Goal: Contribute content: Contribute content

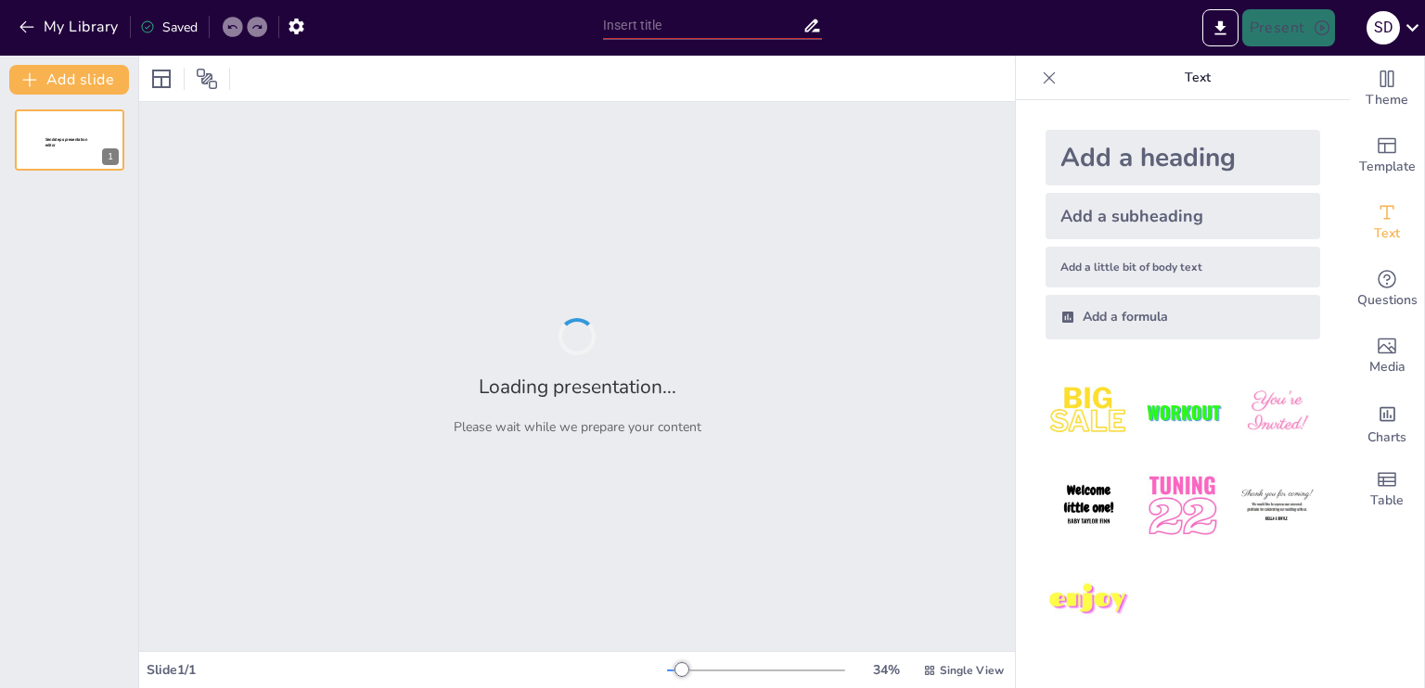
type input "Proceso de Fabricacion del Queso"
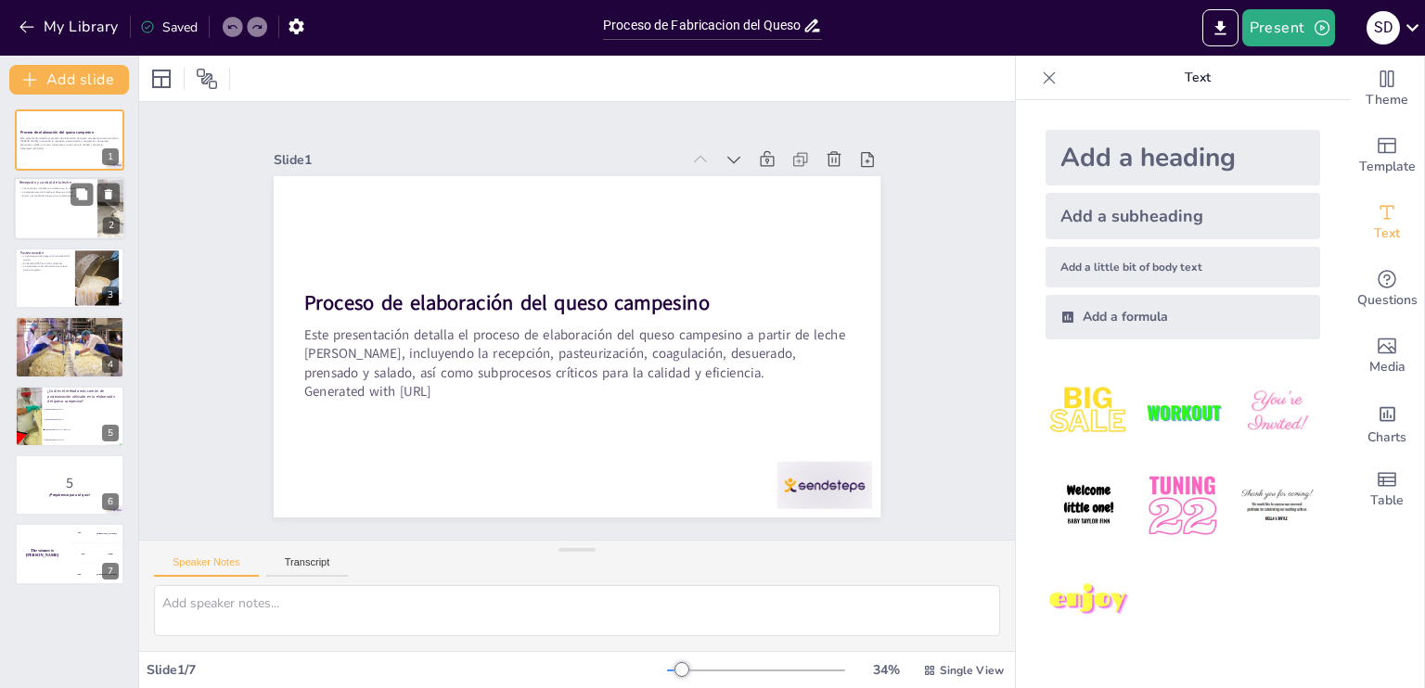
click at [49, 199] on div at bounding box center [69, 209] width 111 height 63
checkbox input "true"
type textarea "Lor ipsumdolo sitametco adi elitsed doei te incidid utl etdol, ma ali enimadmi …"
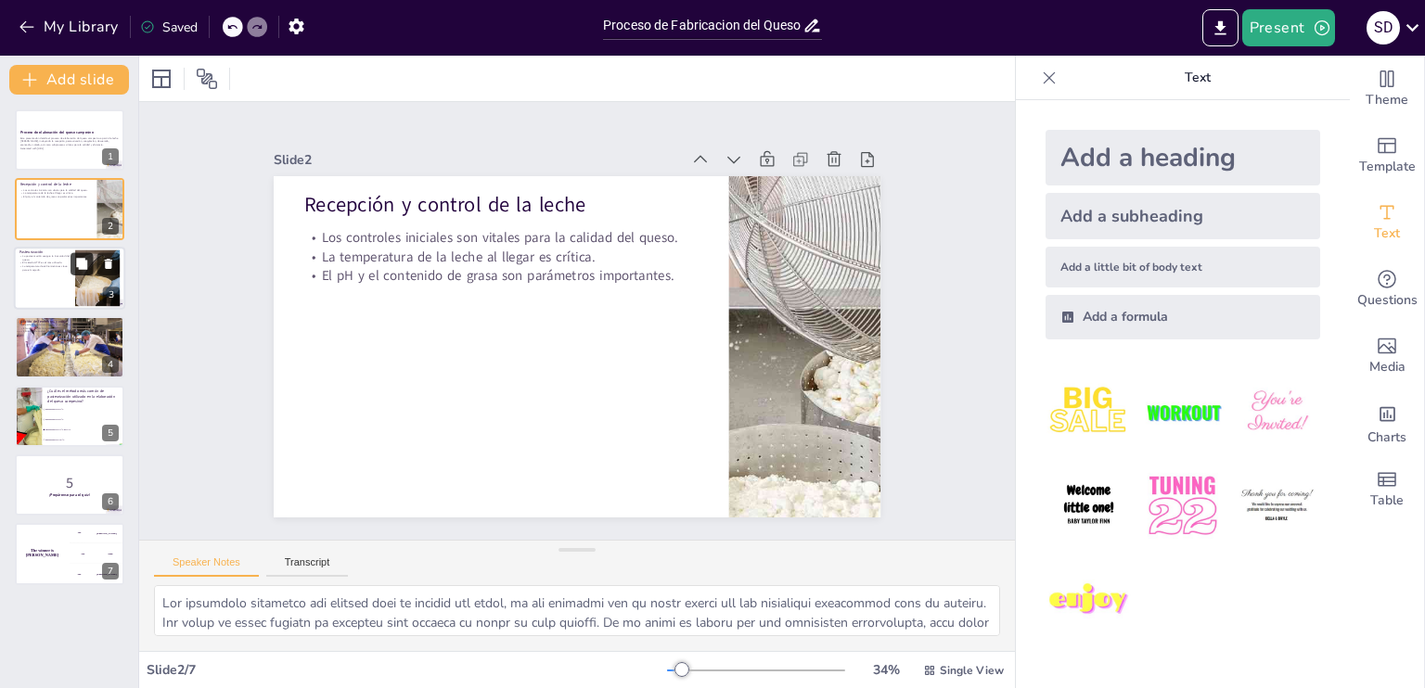
checkbox input "true"
click at [74, 264] on button at bounding box center [82, 263] width 22 height 22
type textarea "Lo ipsumdolorsita consect ad elitseddo eiu tempo in utlabore etdolorem aliquaen…"
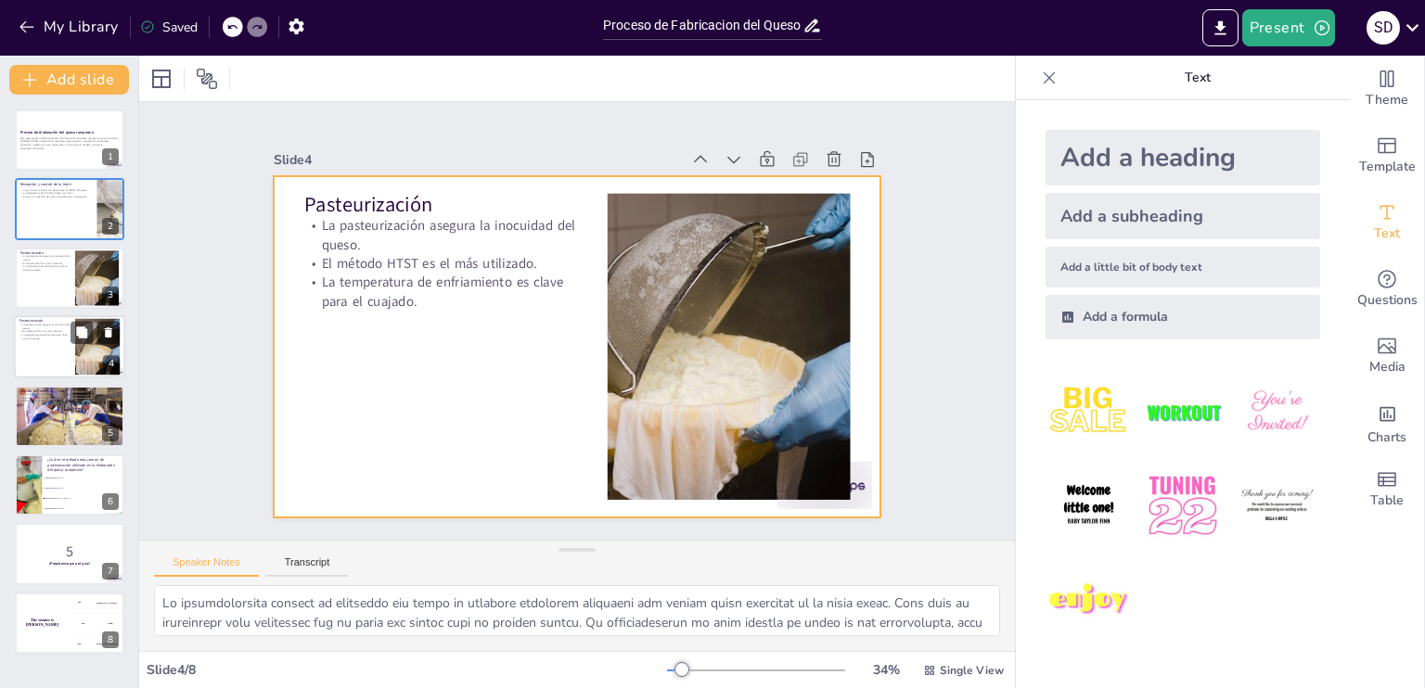
click at [68, 363] on div at bounding box center [69, 346] width 111 height 63
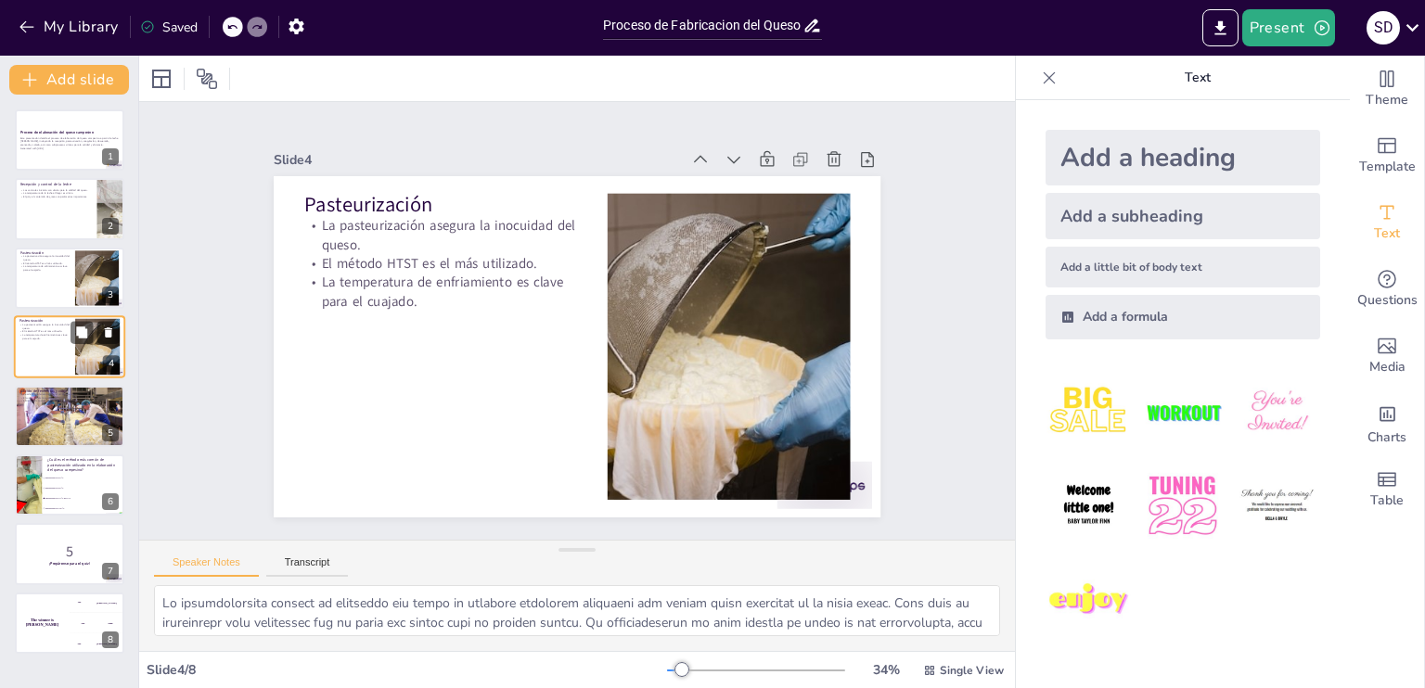
click at [67, 363] on div at bounding box center [69, 346] width 111 height 63
checkbox input "true"
click at [79, 412] on button at bounding box center [82, 402] width 22 height 22
type textarea "Lo ipsumdo si ametconse ad elitsedd ei tem incid utlaboree dolorema aliqu en aD…"
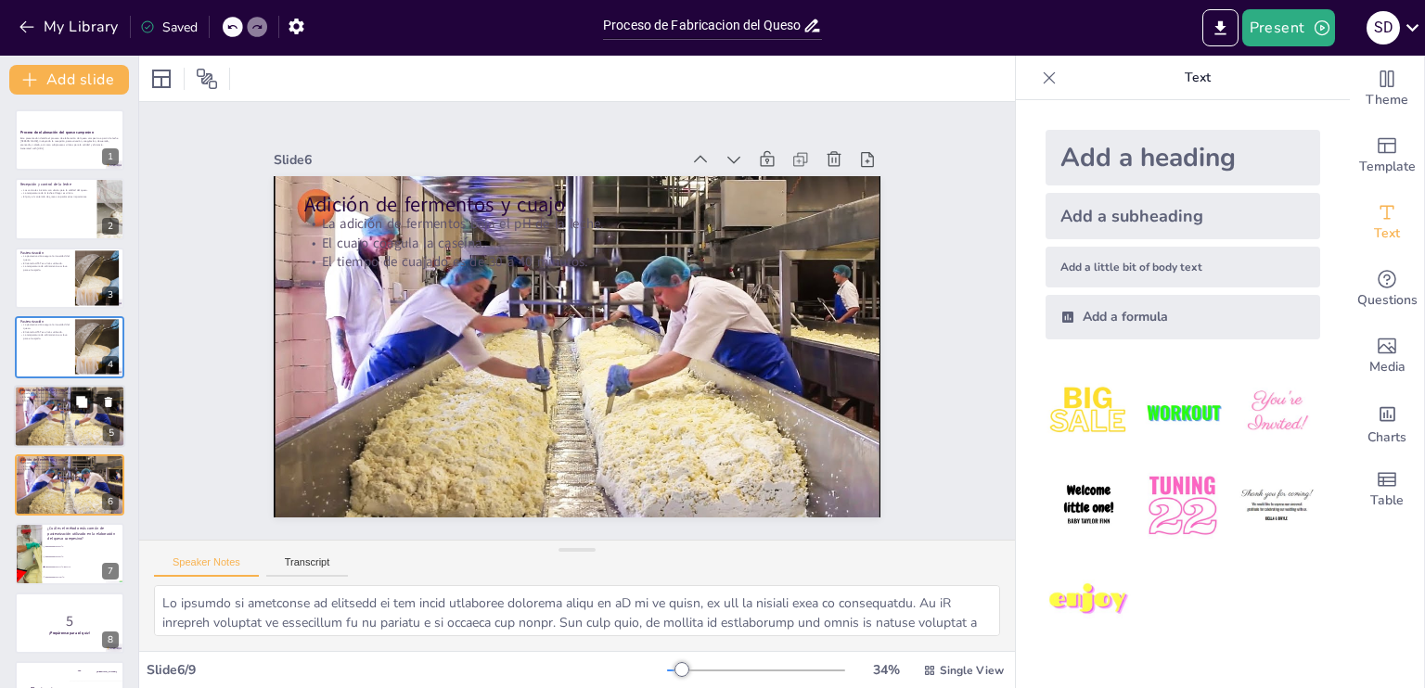
scroll to position [49, 0]
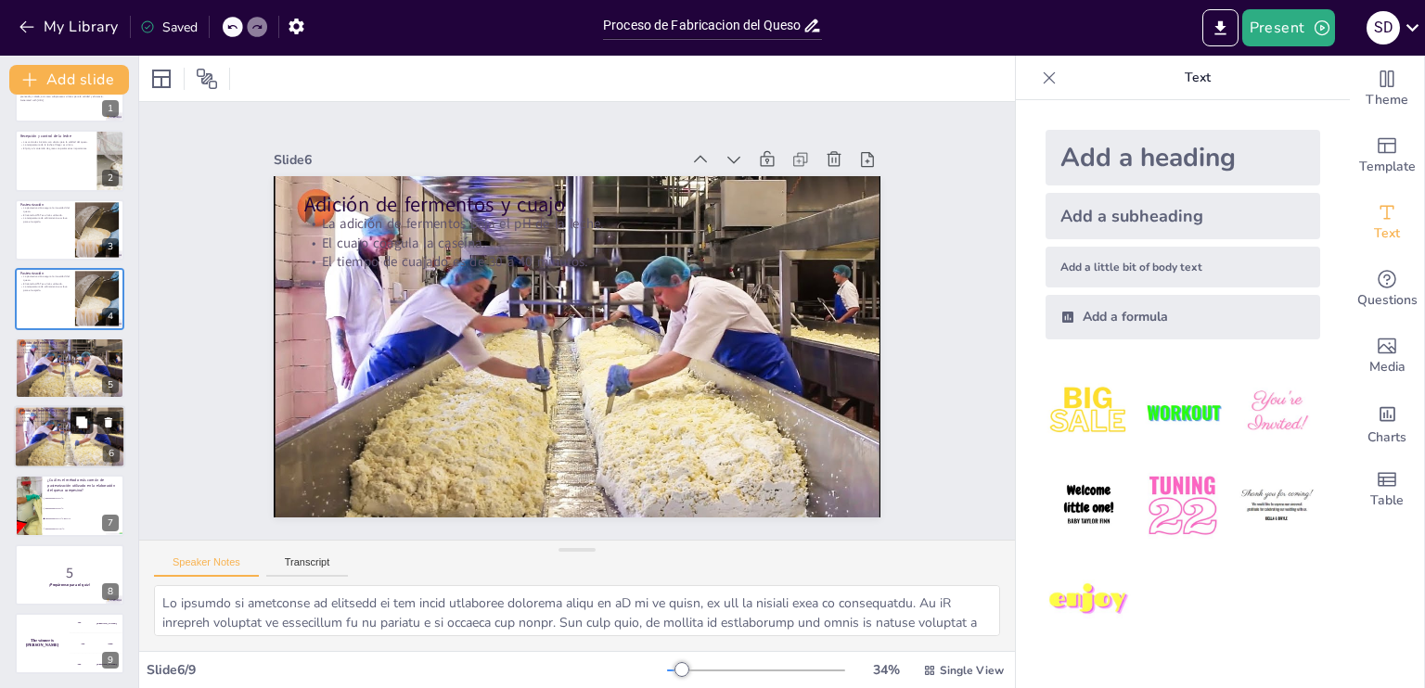
checkbox input "true"
click at [86, 422] on icon at bounding box center [81, 422] width 11 height 11
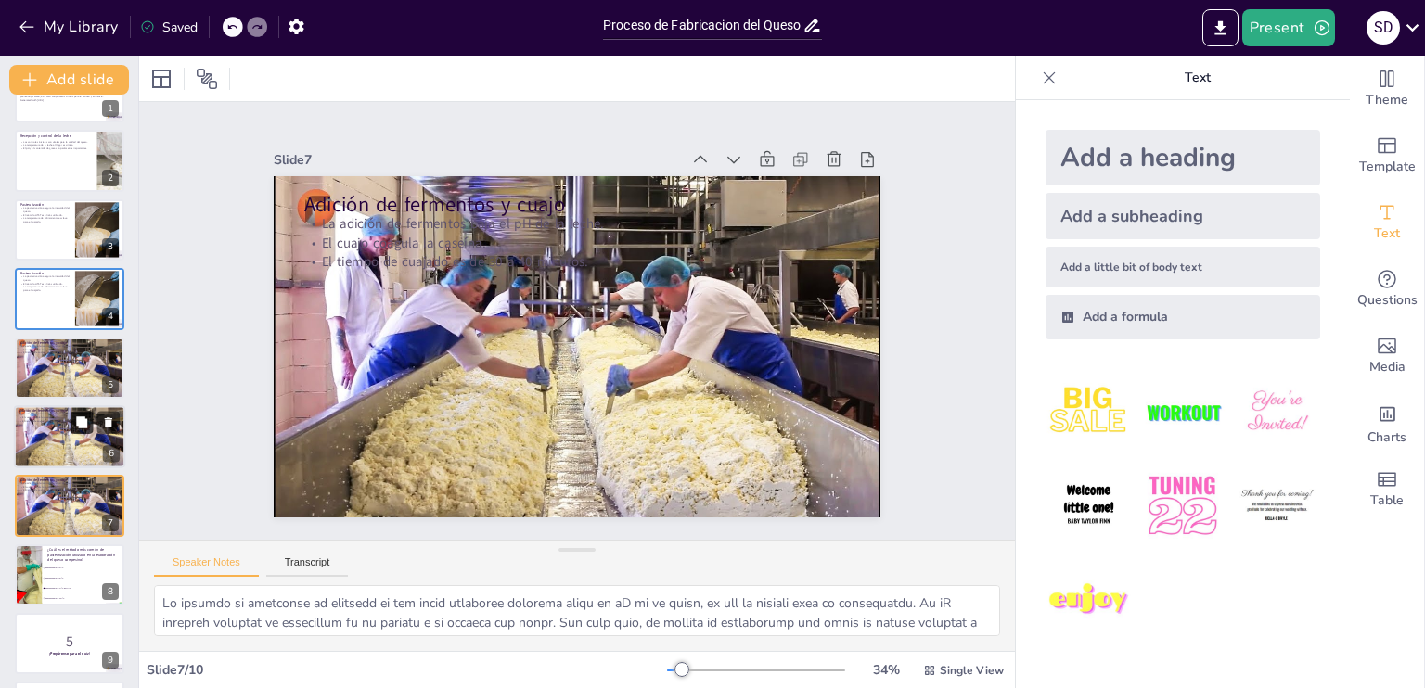
scroll to position [119, 0]
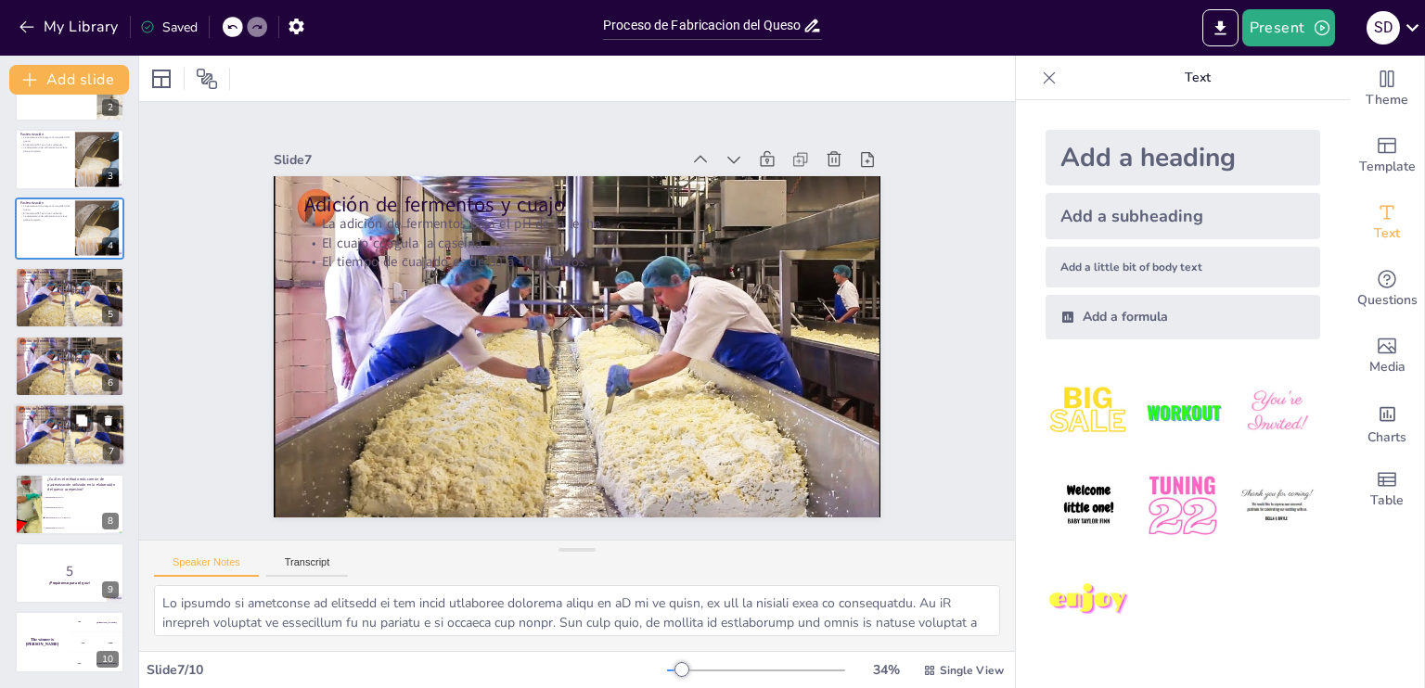
checkbox input "true"
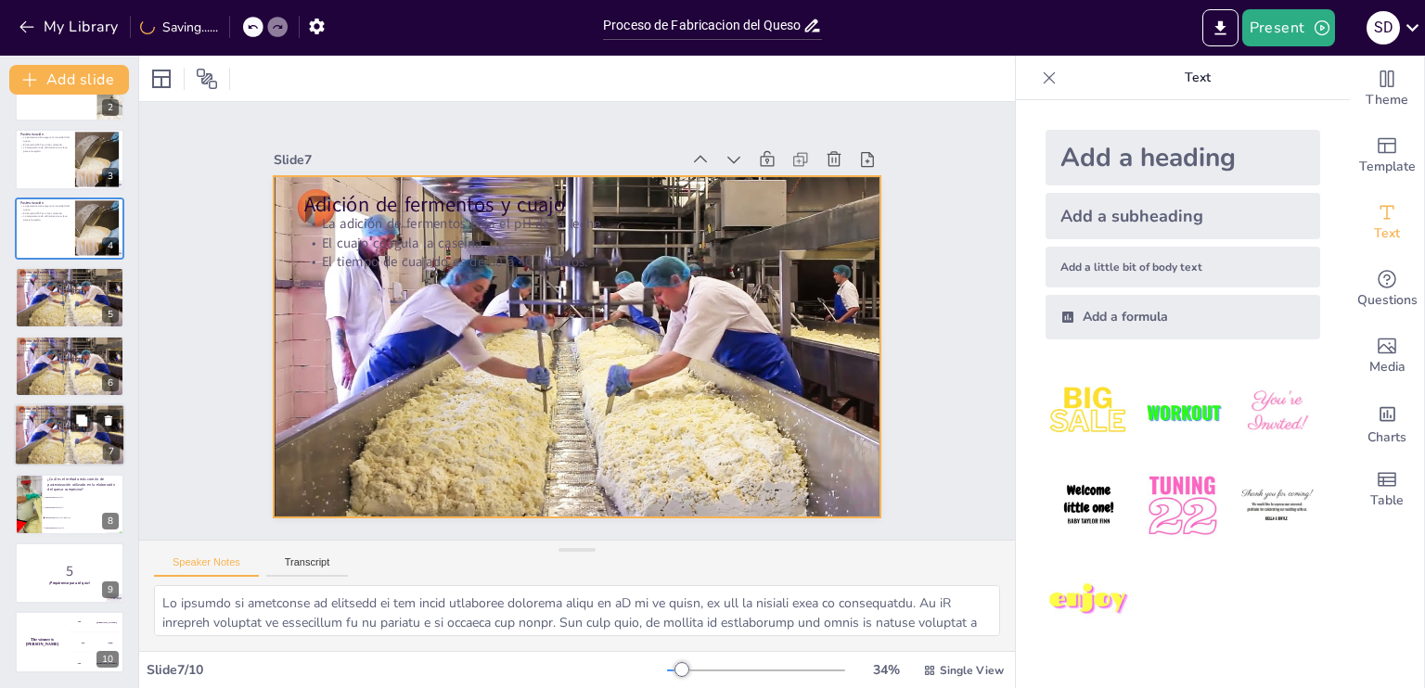
click at [70, 440] on div at bounding box center [69, 436] width 111 height 63
checkbox input "true"
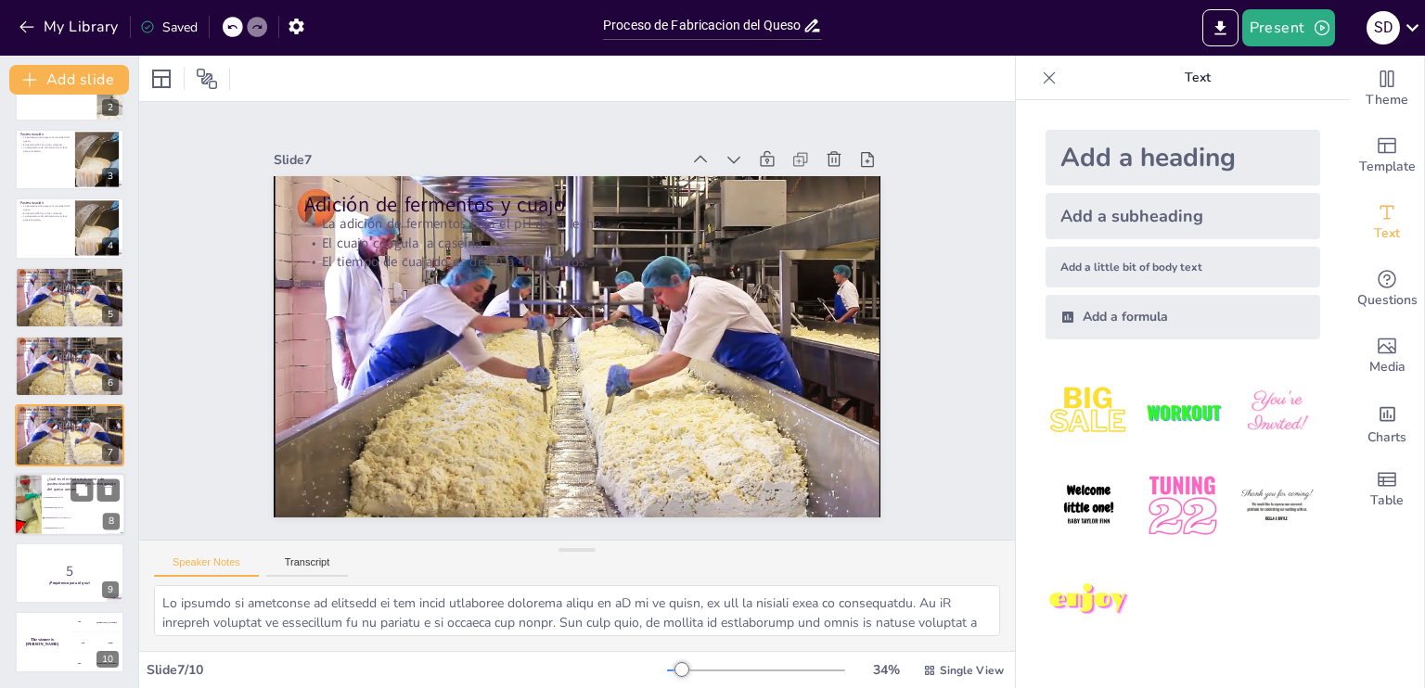
checkbox input "true"
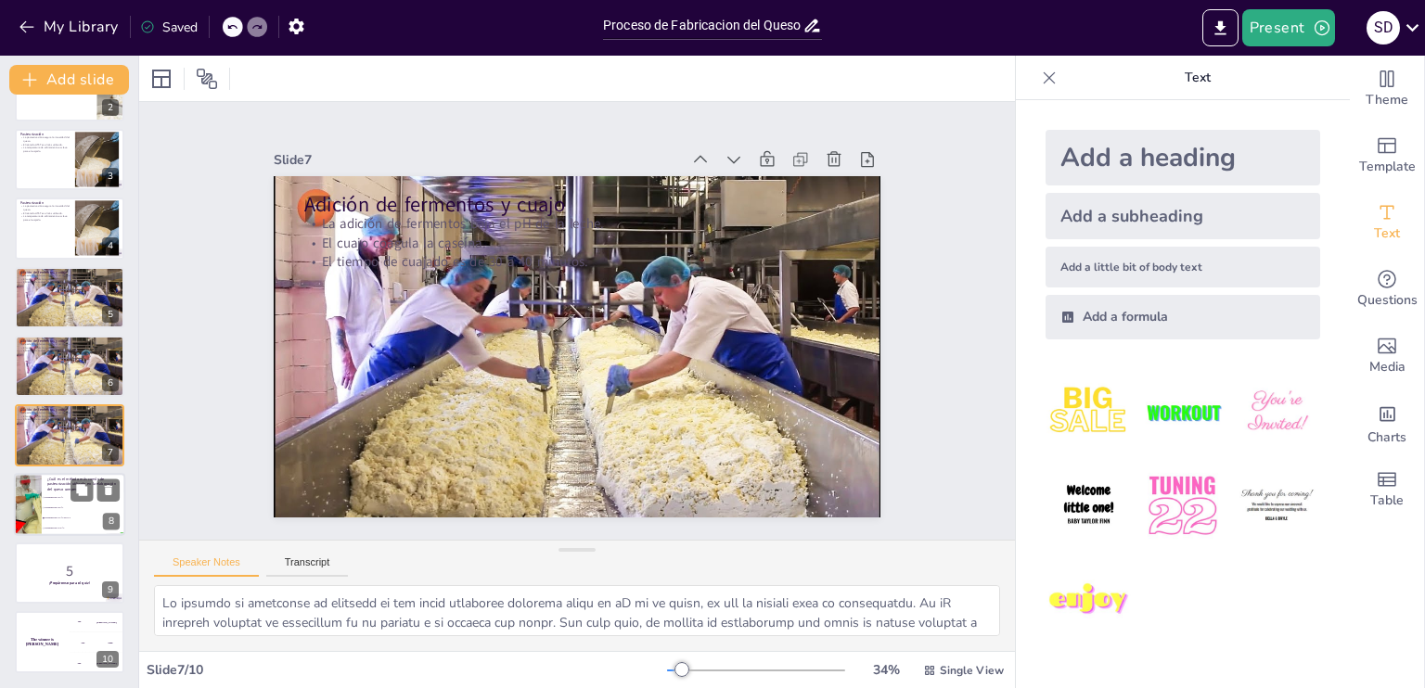
checkbox input "true"
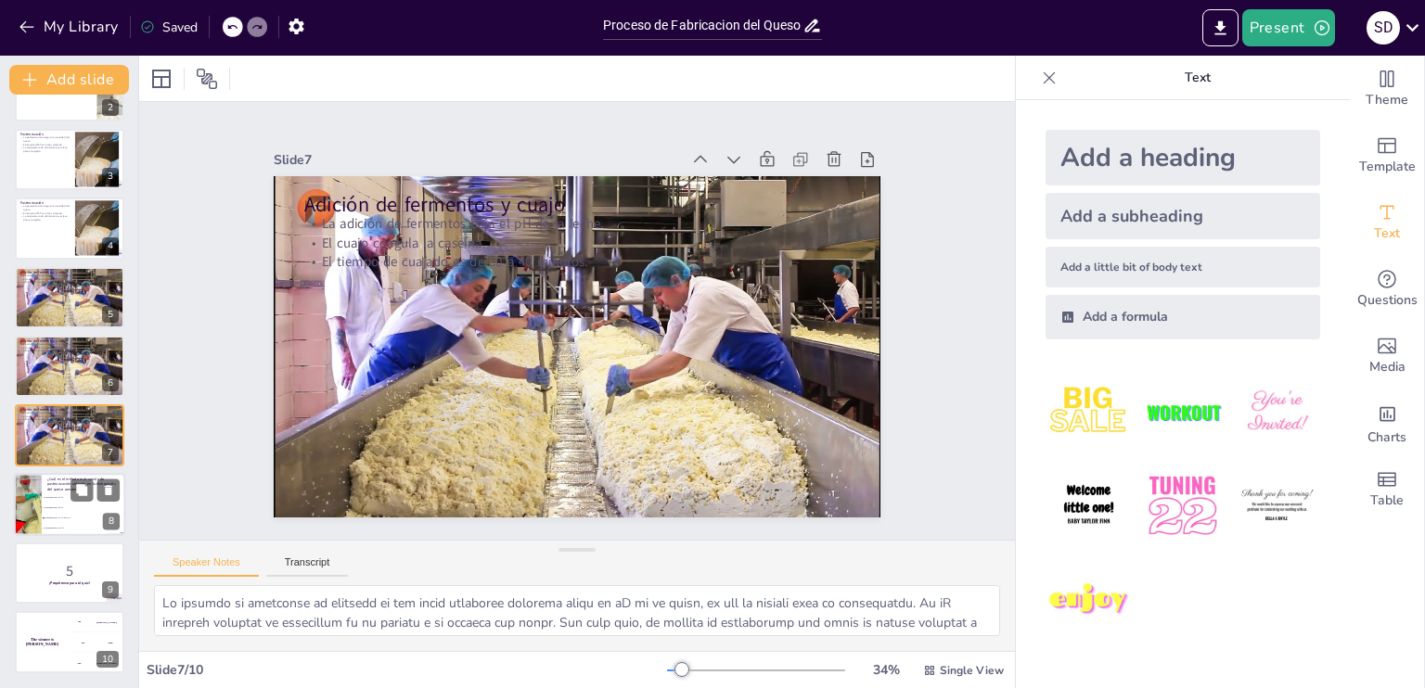
checkbox input "true"
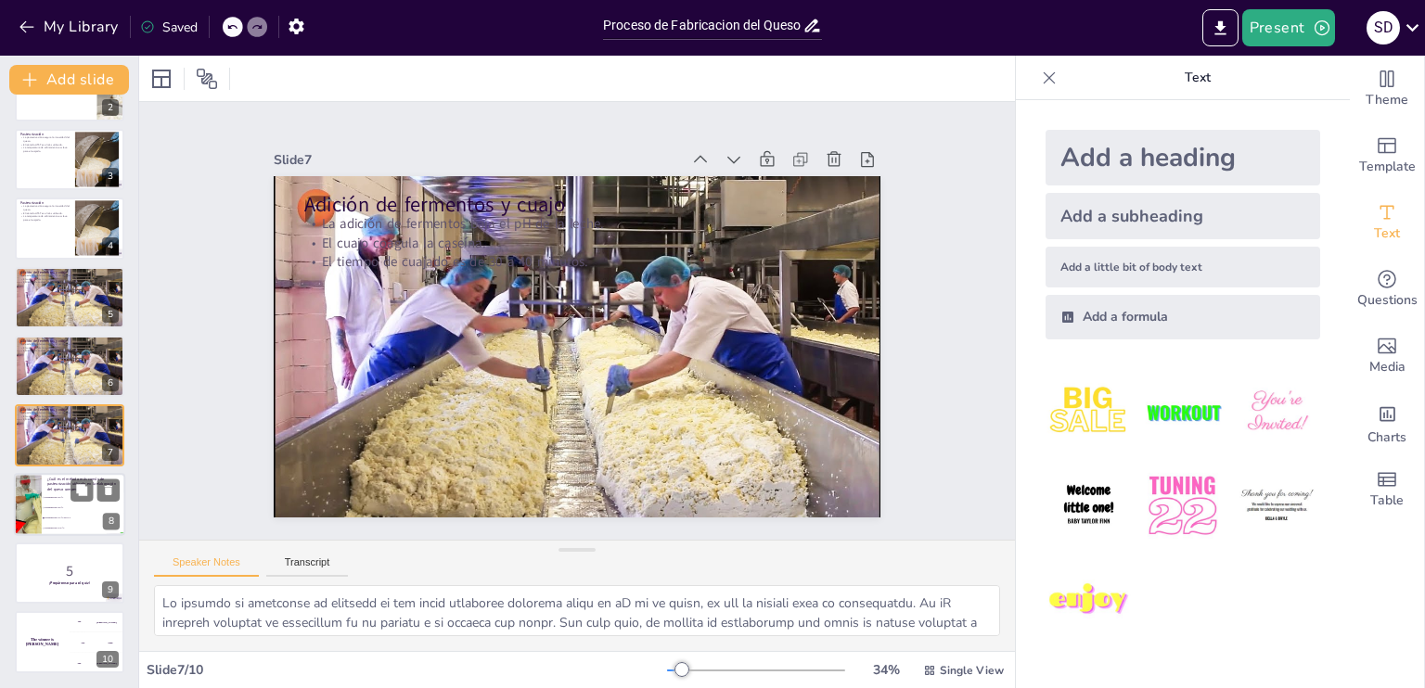
checkbox input "true"
click at [71, 523] on li "Pasteurización a 100 °C" at bounding box center [84, 528] width 84 height 10
type textarea "La respuesta correcta es la opción 3, "Pasteurización a 72 °C por 15 s", que se…"
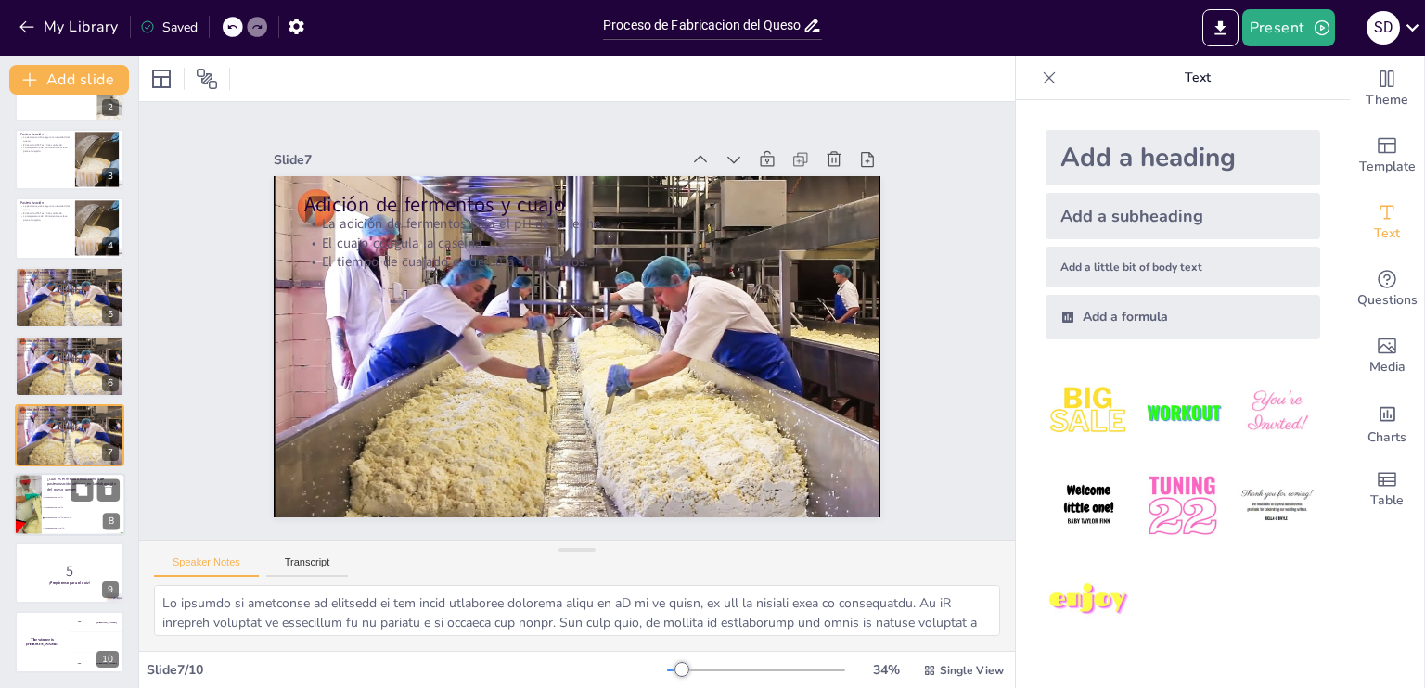
checkbox input "true"
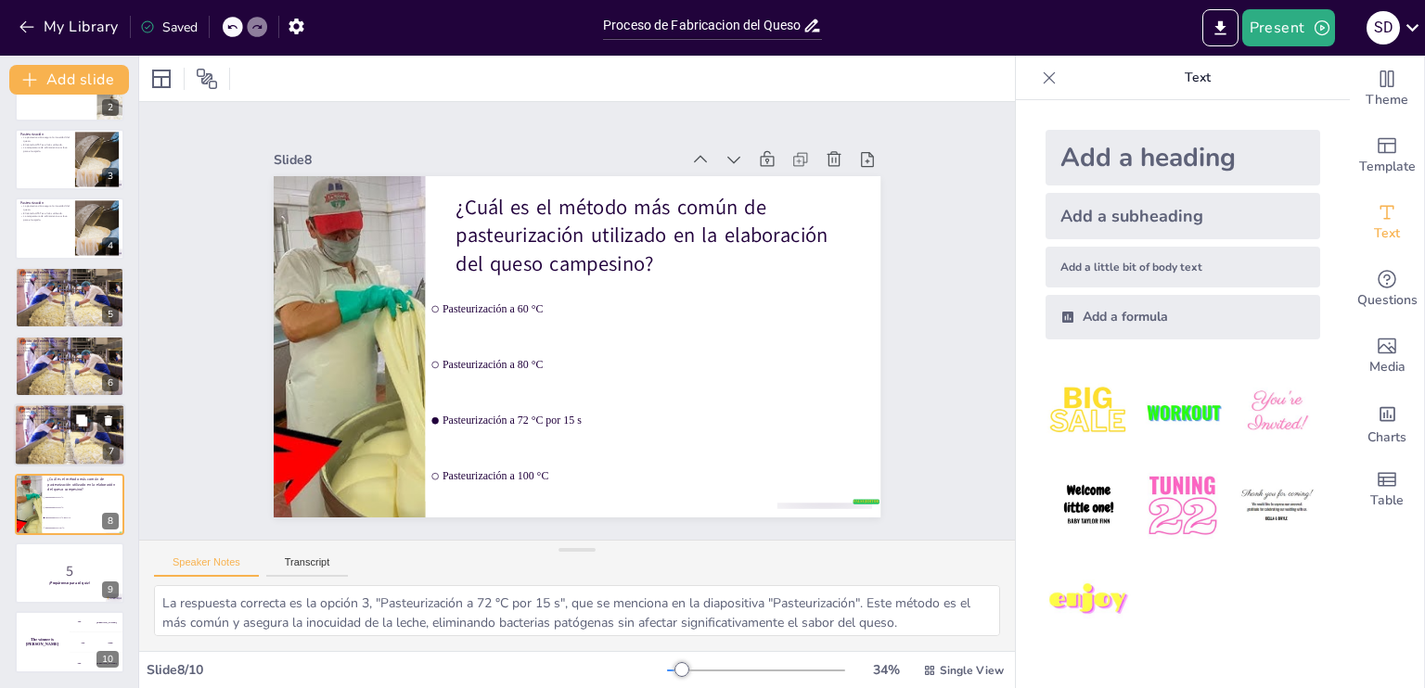
checkbox input "true"
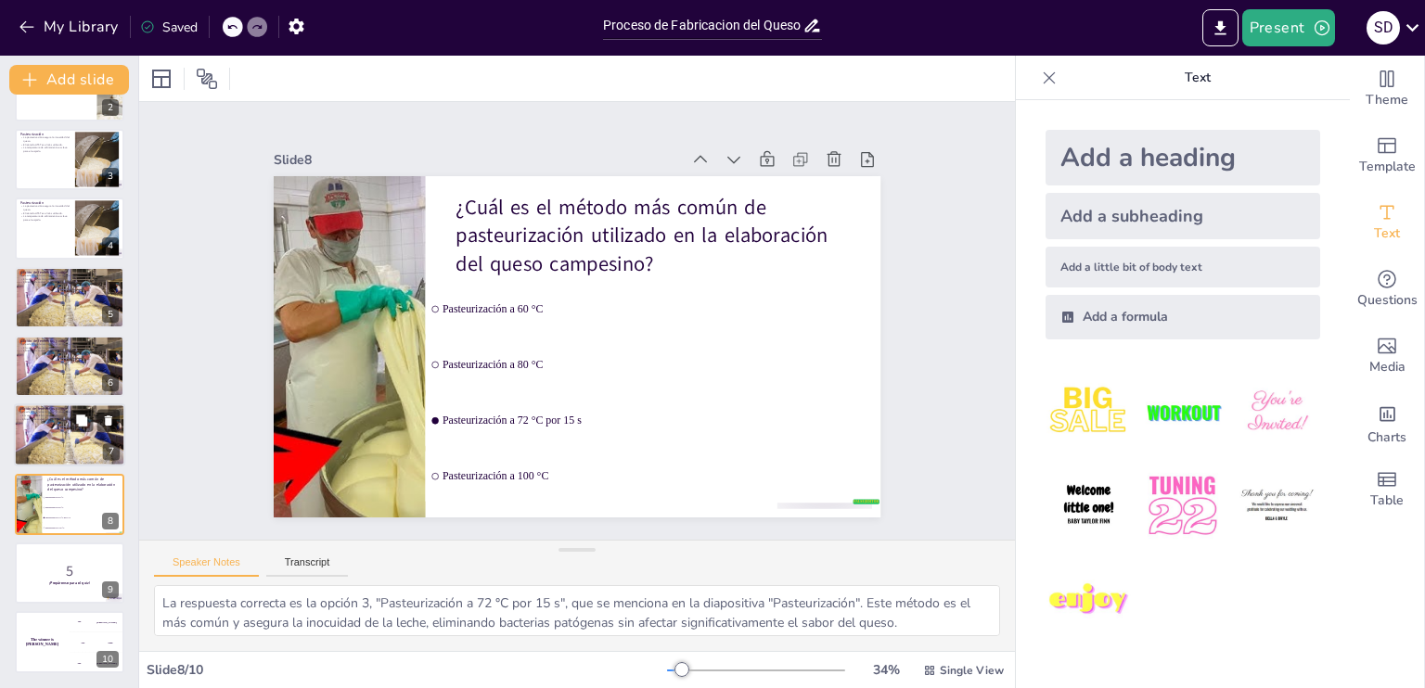
checkbox input "true"
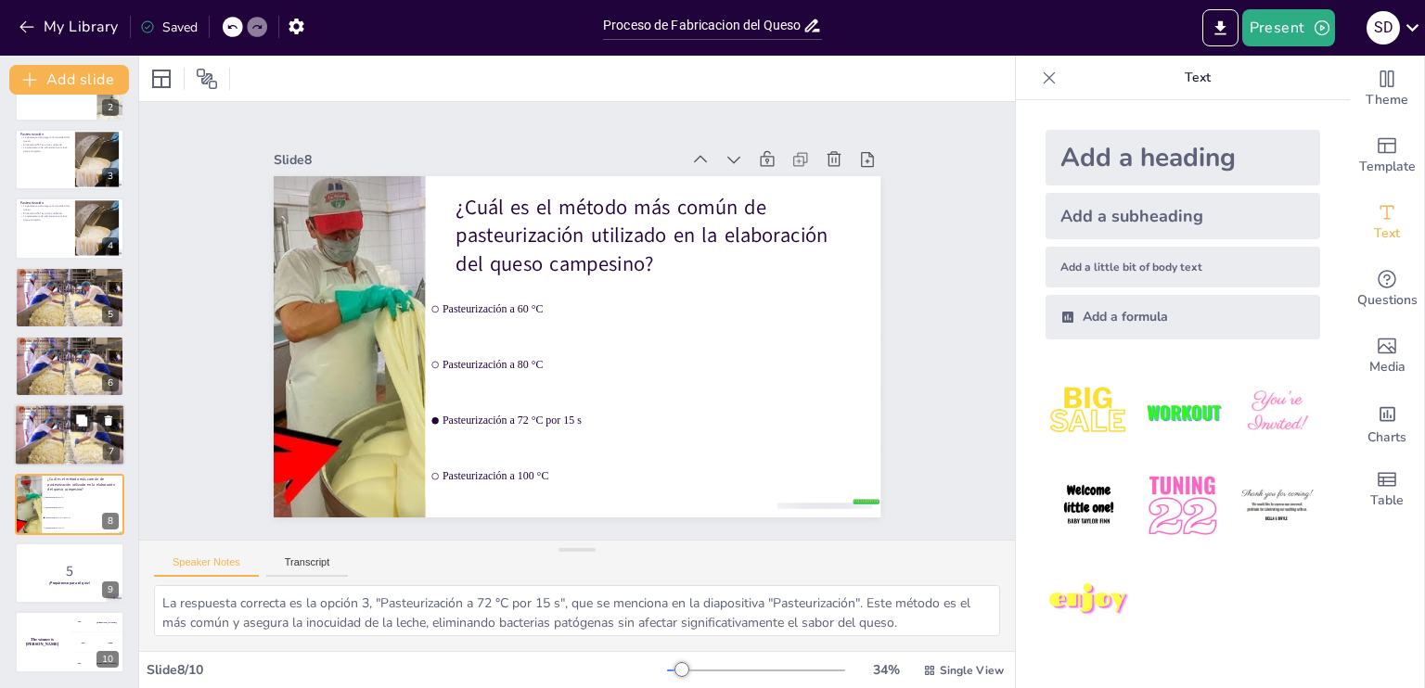
scroll to position [118, 0]
checkbox input "true"
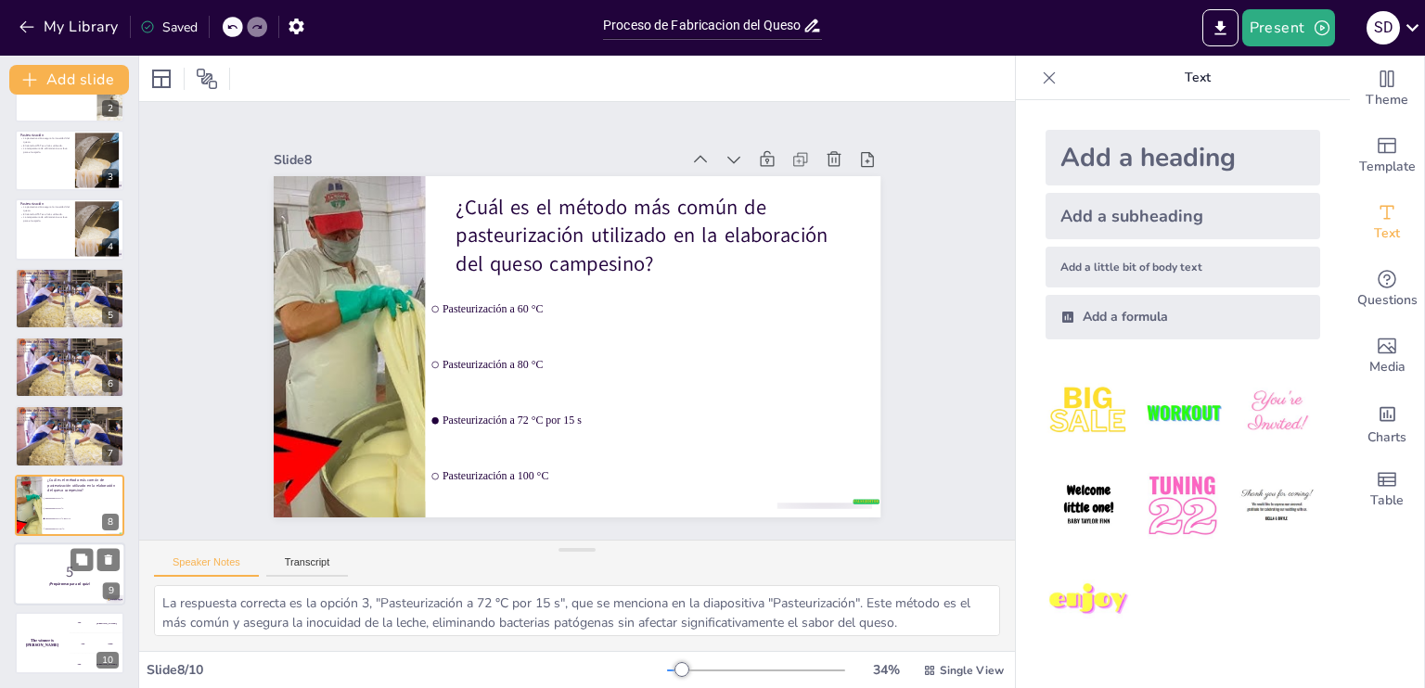
checkbox input "true"
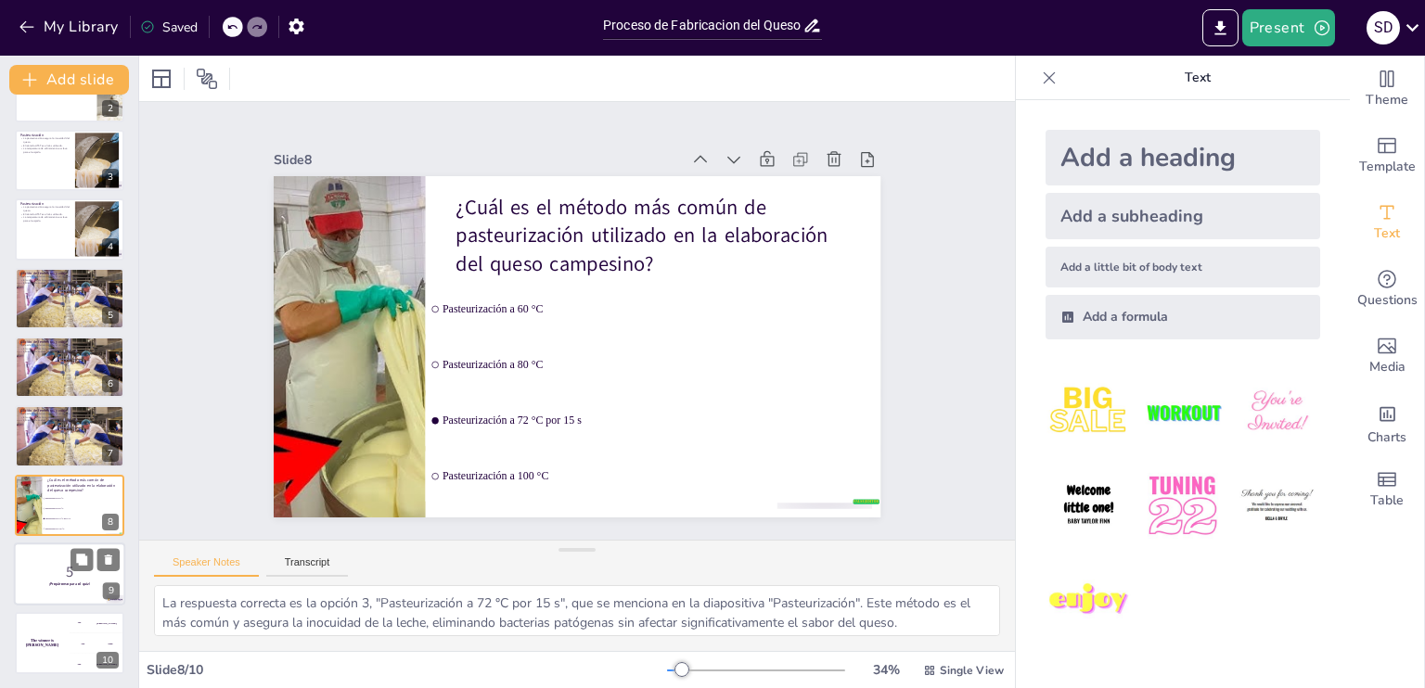
checkbox input "true"
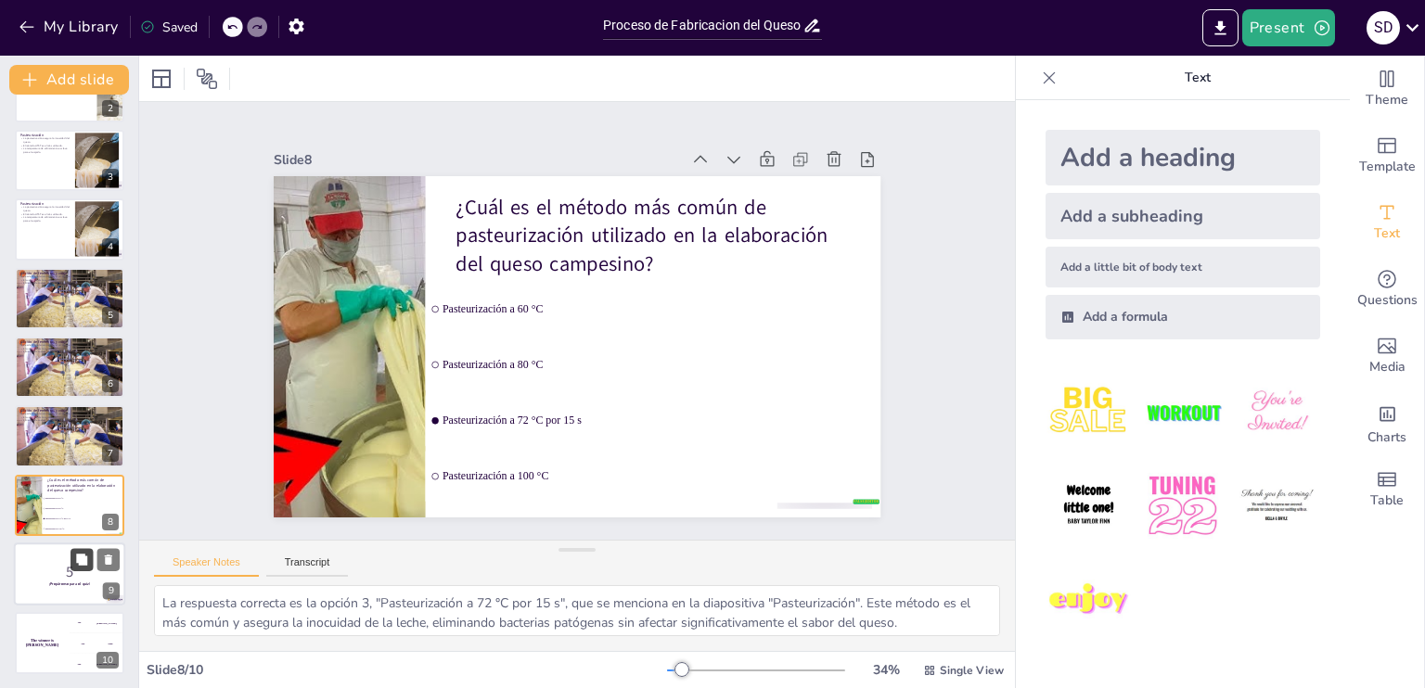
checkbox input "true"
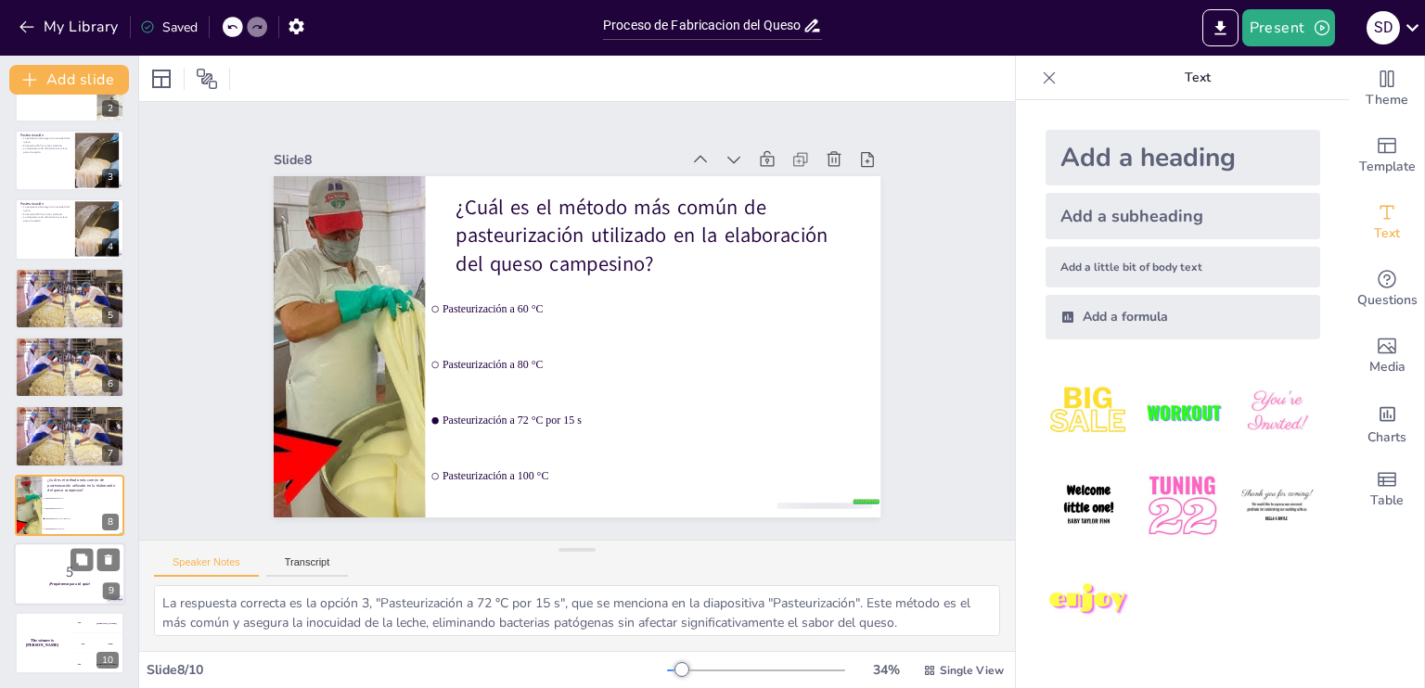
checkbox input "true"
click at [70, 582] on strong "¡Prepárense para el quiz!" at bounding box center [69, 584] width 41 height 5
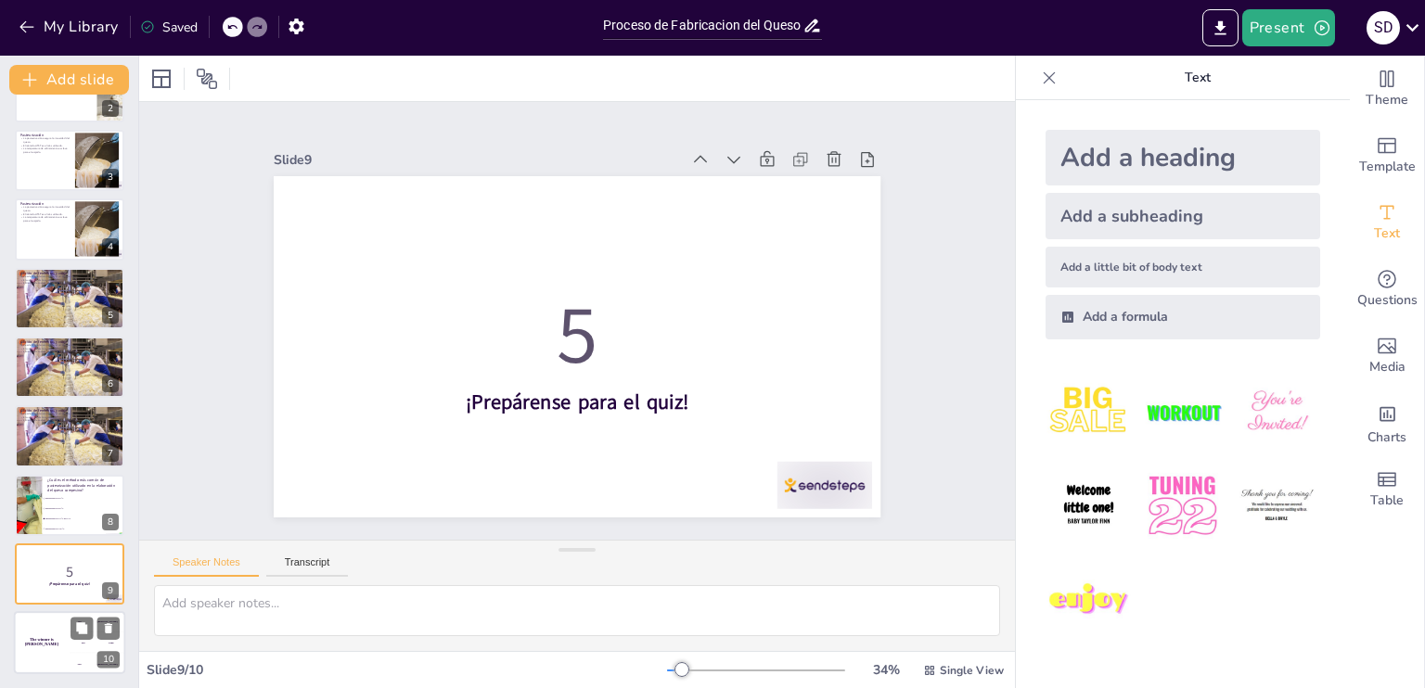
click at [59, 662] on div "The winner is [PERSON_NAME]" at bounding box center [42, 643] width 56 height 63
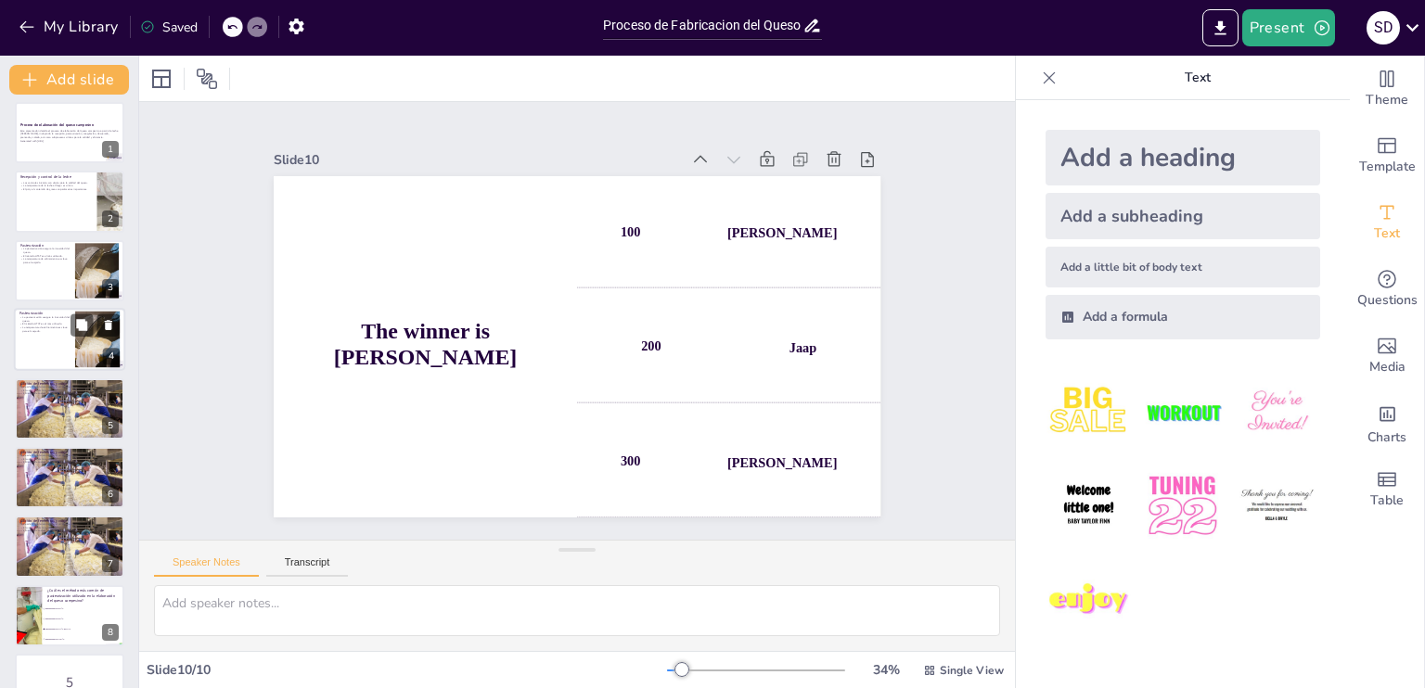
scroll to position [0, 0]
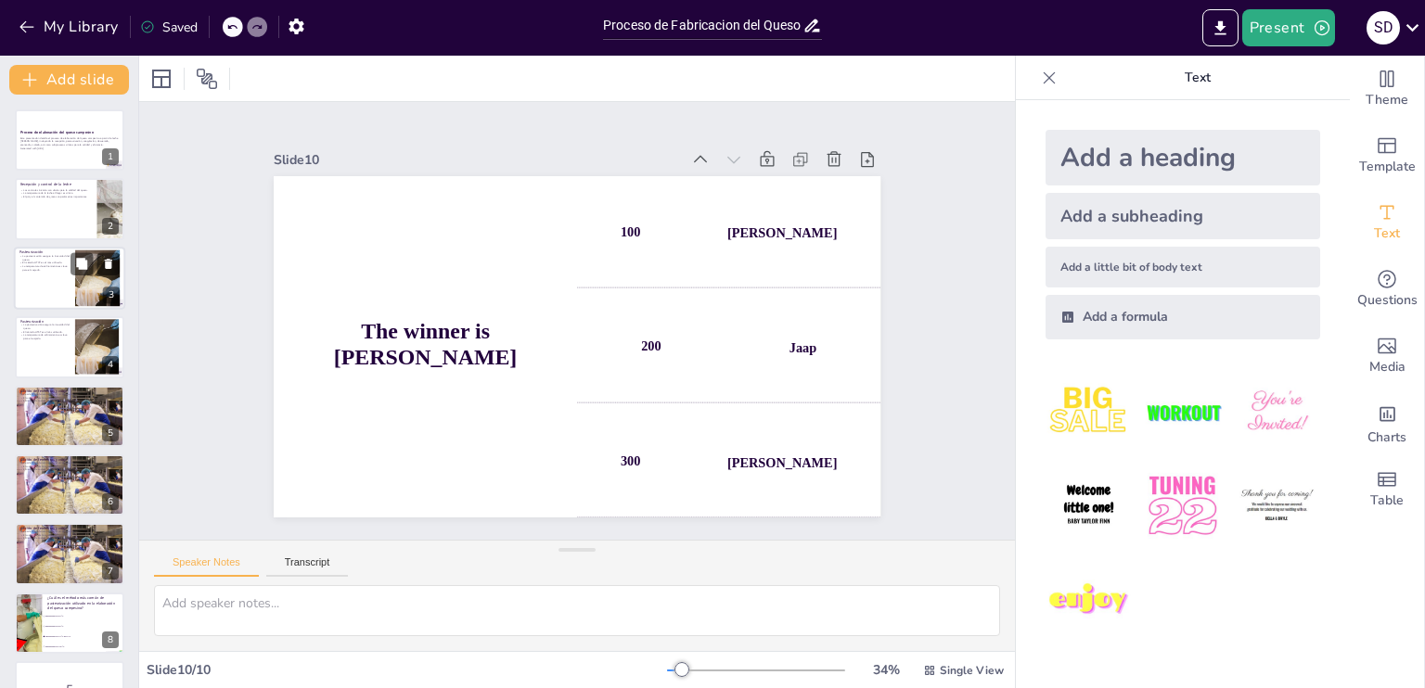
checkbox input "true"
click at [59, 303] on div at bounding box center [69, 278] width 111 height 63
type textarea "Lo ipsumdolorsita consect ad elitseddo eiu tempo in utlabore etdolorem aliquaen…"
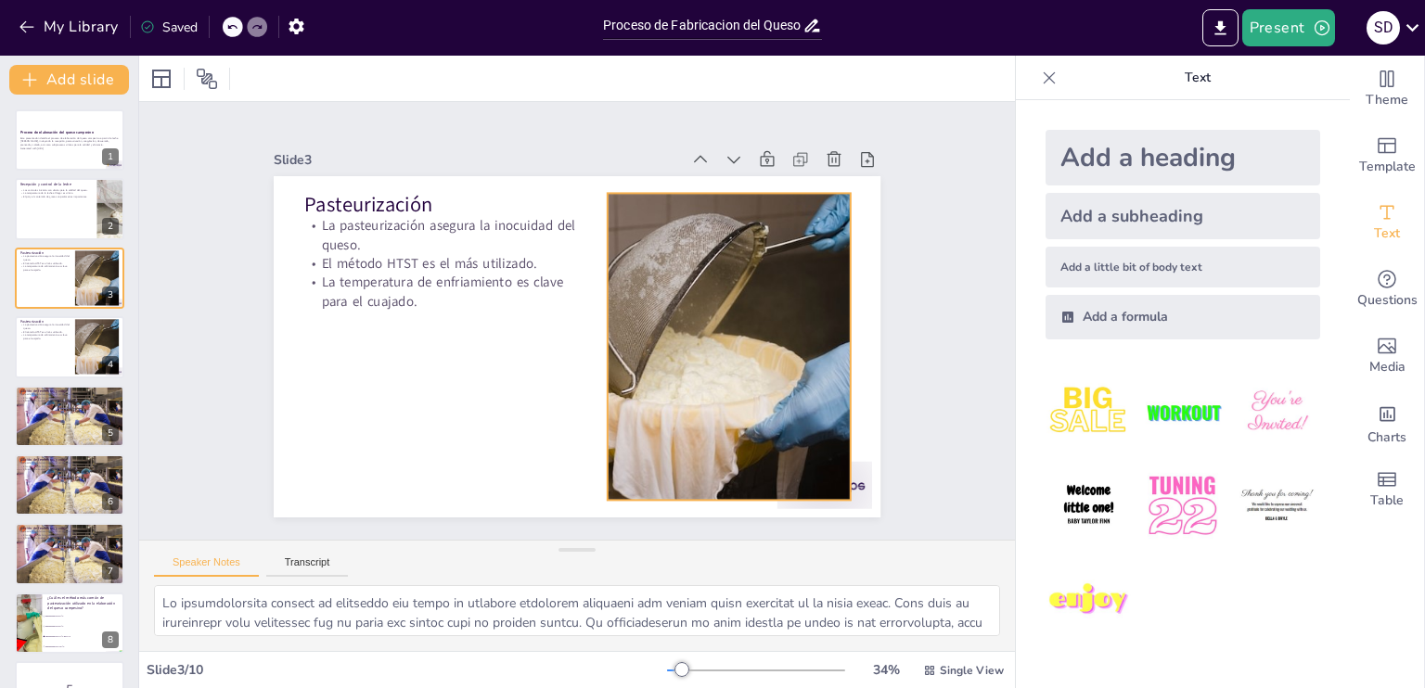
click at [760, 307] on div at bounding box center [495, 191] width 530 height 540
click at [936, 185] on div "Slide 1 Proceso de elaboración del queso campesino Este presentación detalla el…" at bounding box center [577, 322] width 969 height 688
checkbox input "true"
click at [49, 144] on p "Este presentación detalla el proceso de elaboración del queso campesino a parti…" at bounding box center [69, 141] width 100 height 10
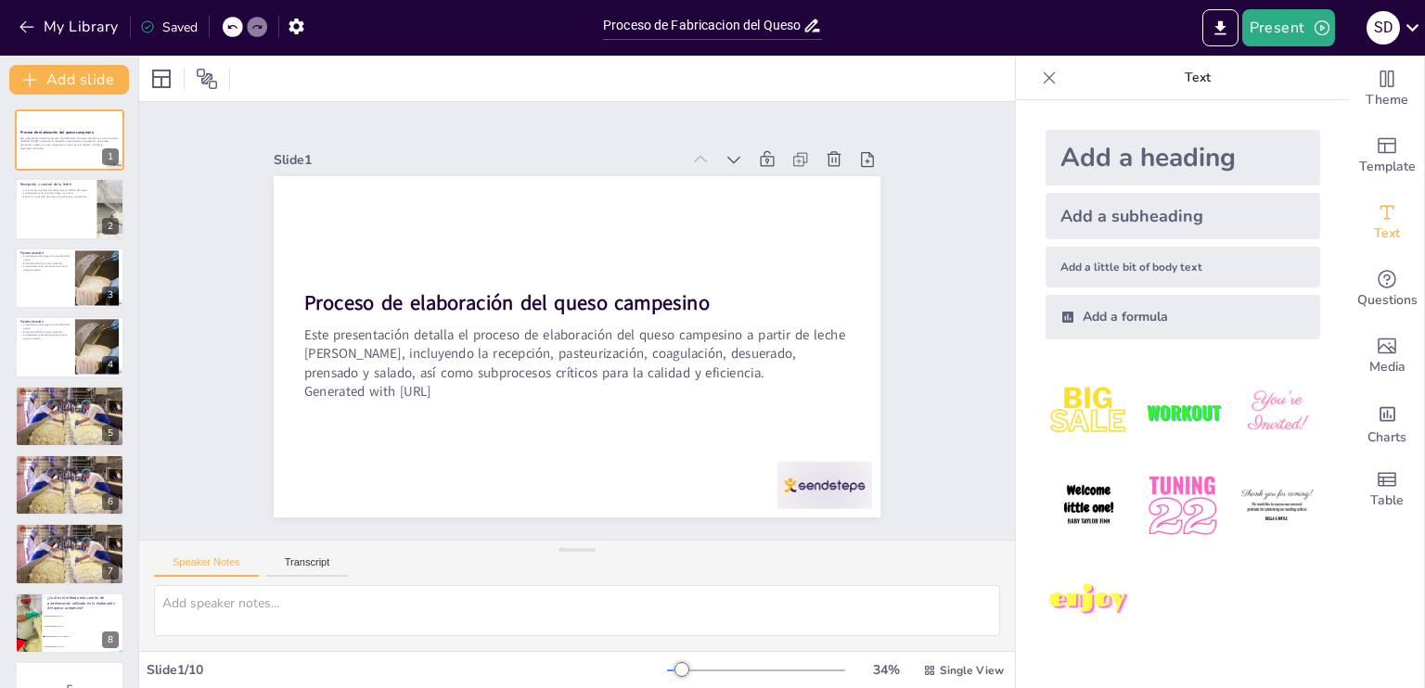
checkbox input "true"
